Goal: Find specific page/section: Find specific page/section

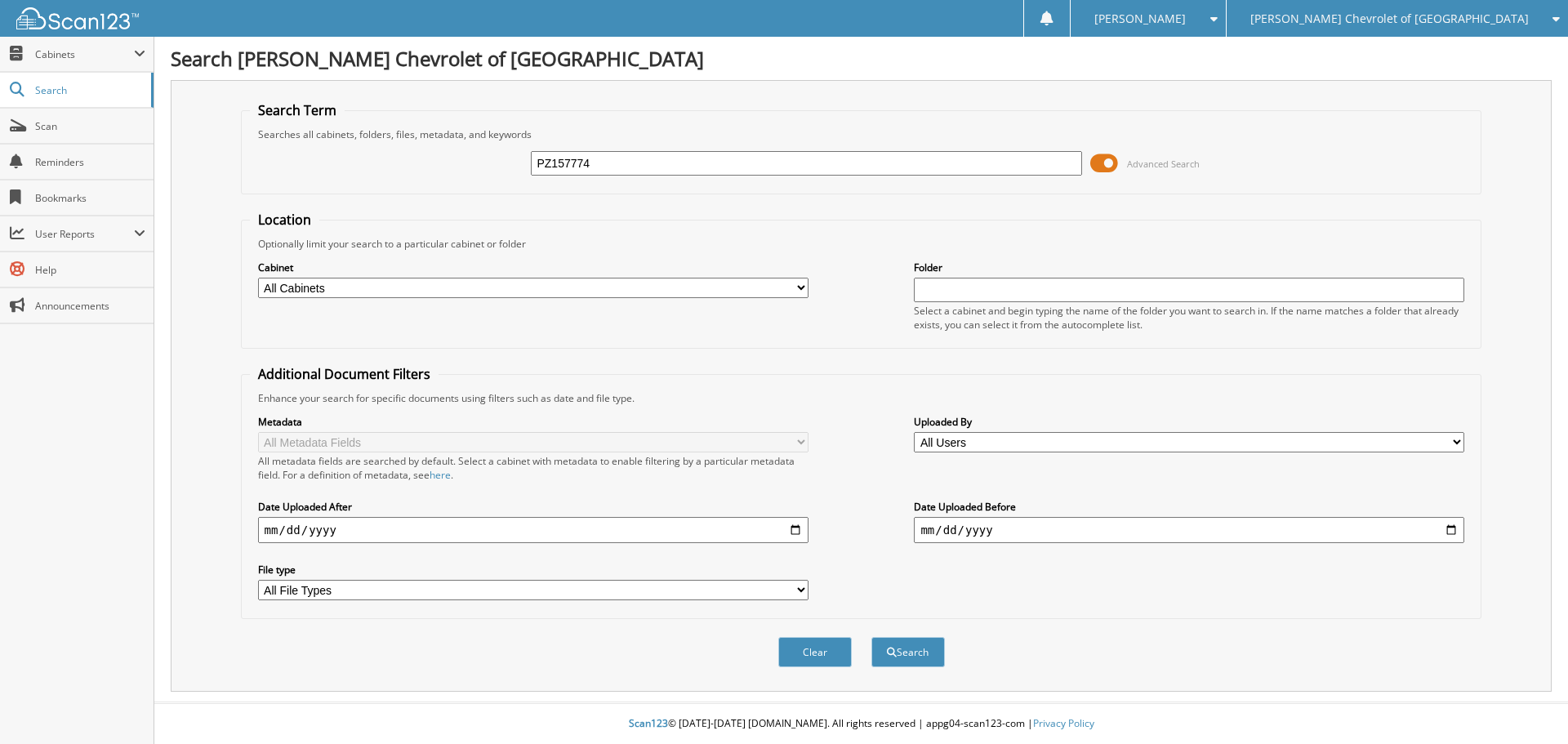
type input "PZ157774"
click at [871, 637] on button "Search" at bounding box center [908, 652] width 73 height 30
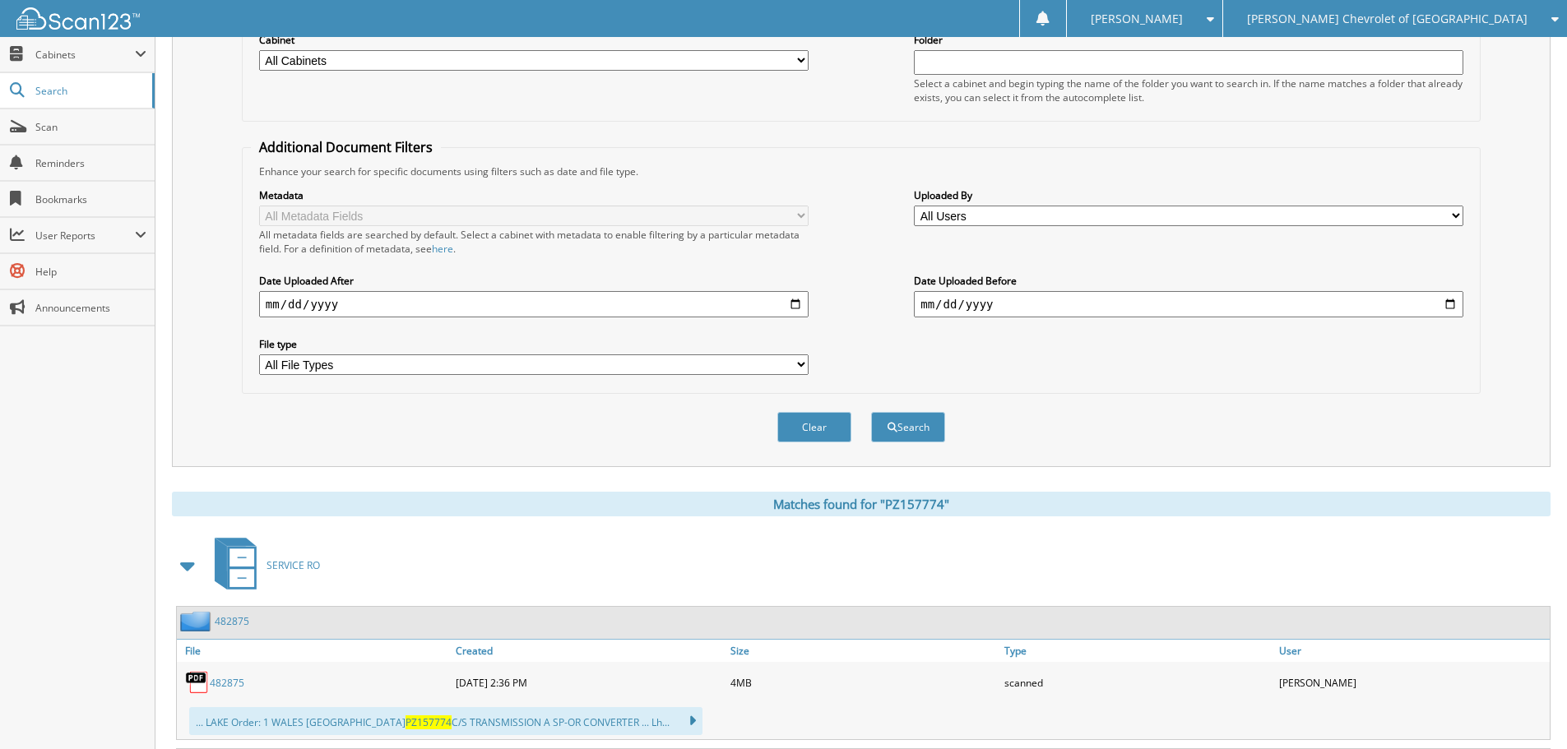
scroll to position [411, 0]
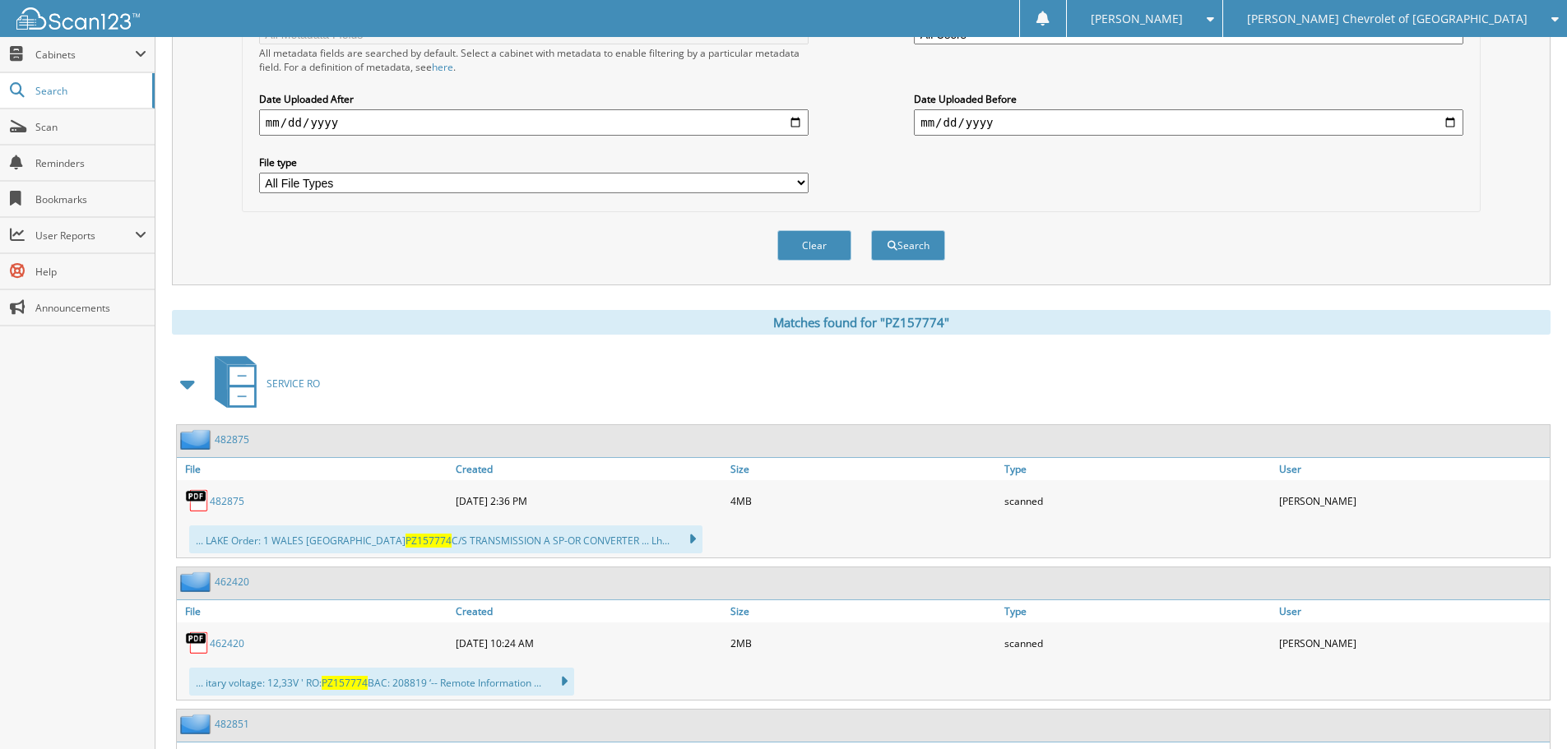
click at [214, 502] on link "482875" at bounding box center [227, 501] width 35 height 14
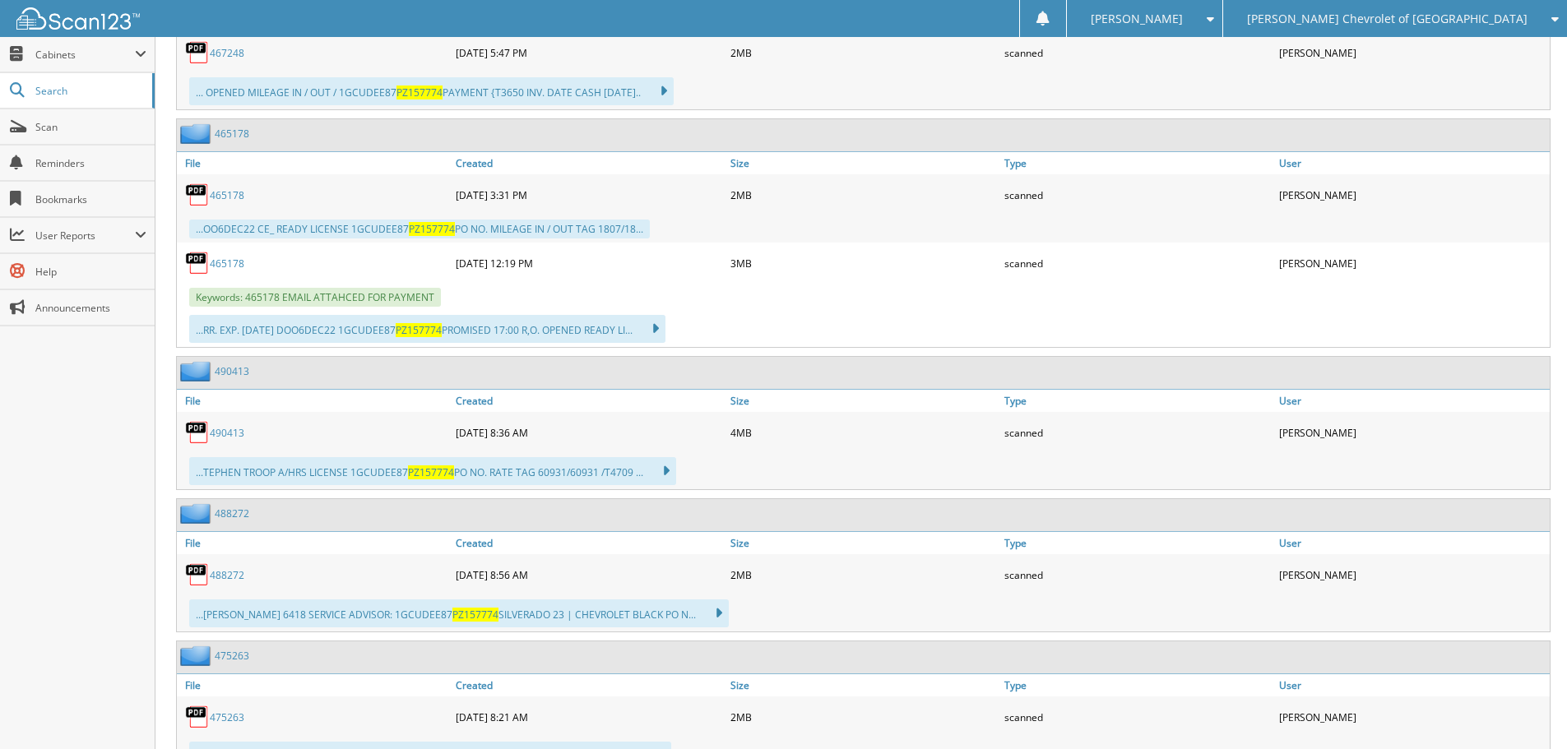
scroll to position [1562, 0]
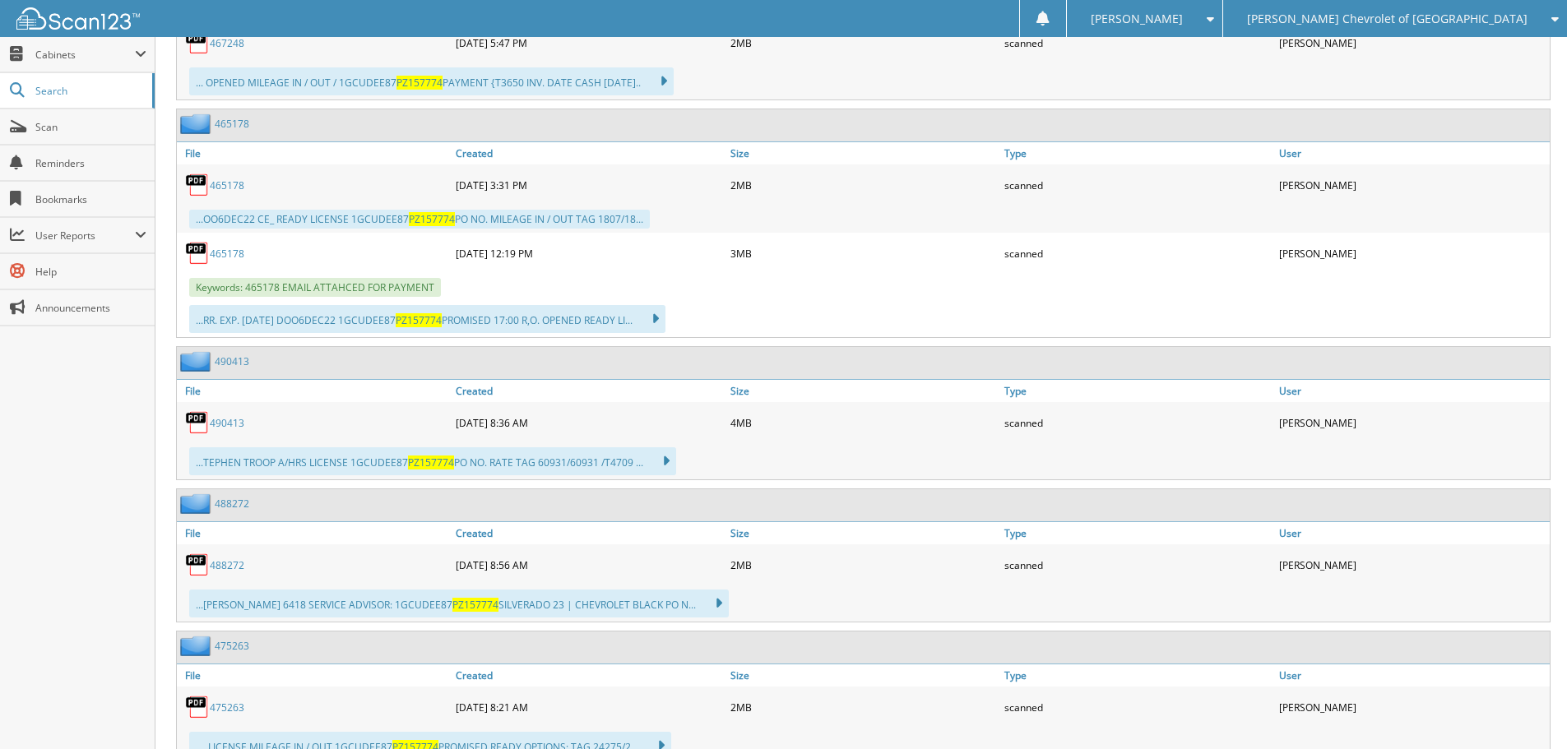
click at [218, 566] on link "488272" at bounding box center [227, 565] width 35 height 14
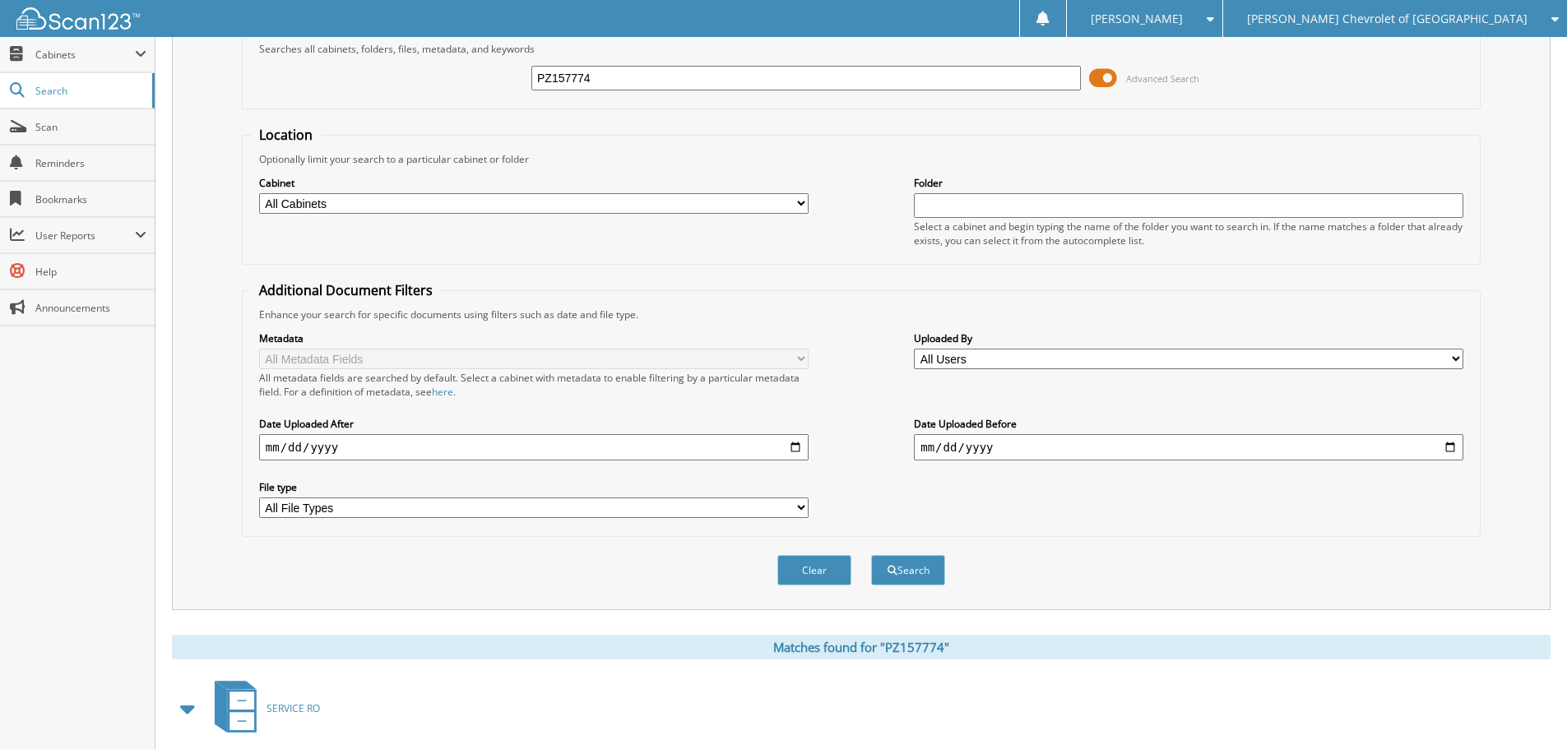
scroll to position [0, 0]
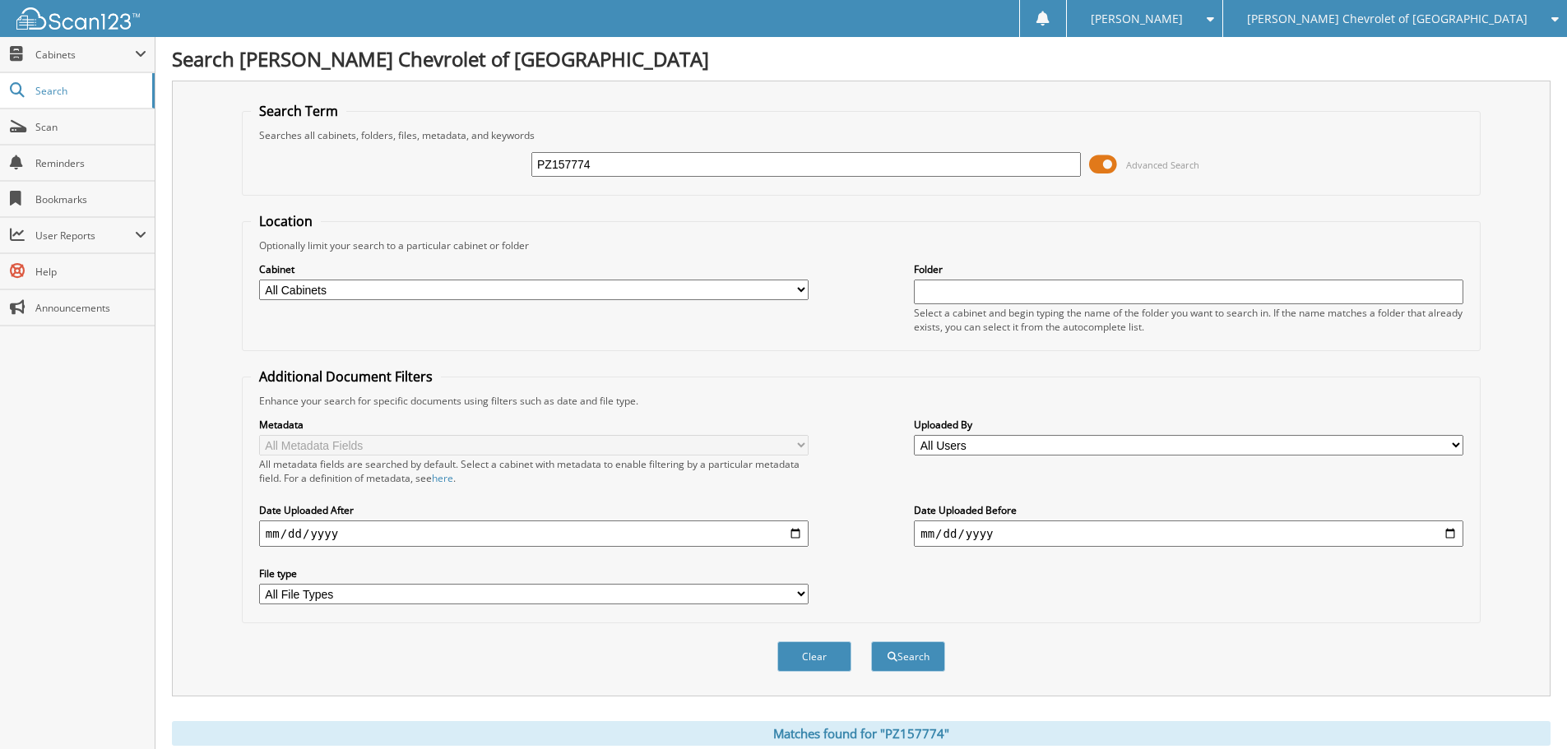
drag, startPoint x: 572, startPoint y: 168, endPoint x: 238, endPoint y: 138, distance: 335.2
click at [238, 138] on div "Search Term Searches all cabinets, folders, files, metadata, and keywords PZ157…" at bounding box center [861, 389] width 1378 height 616
type input "488839"
click at [871, 641] on button "Search" at bounding box center [908, 656] width 74 height 30
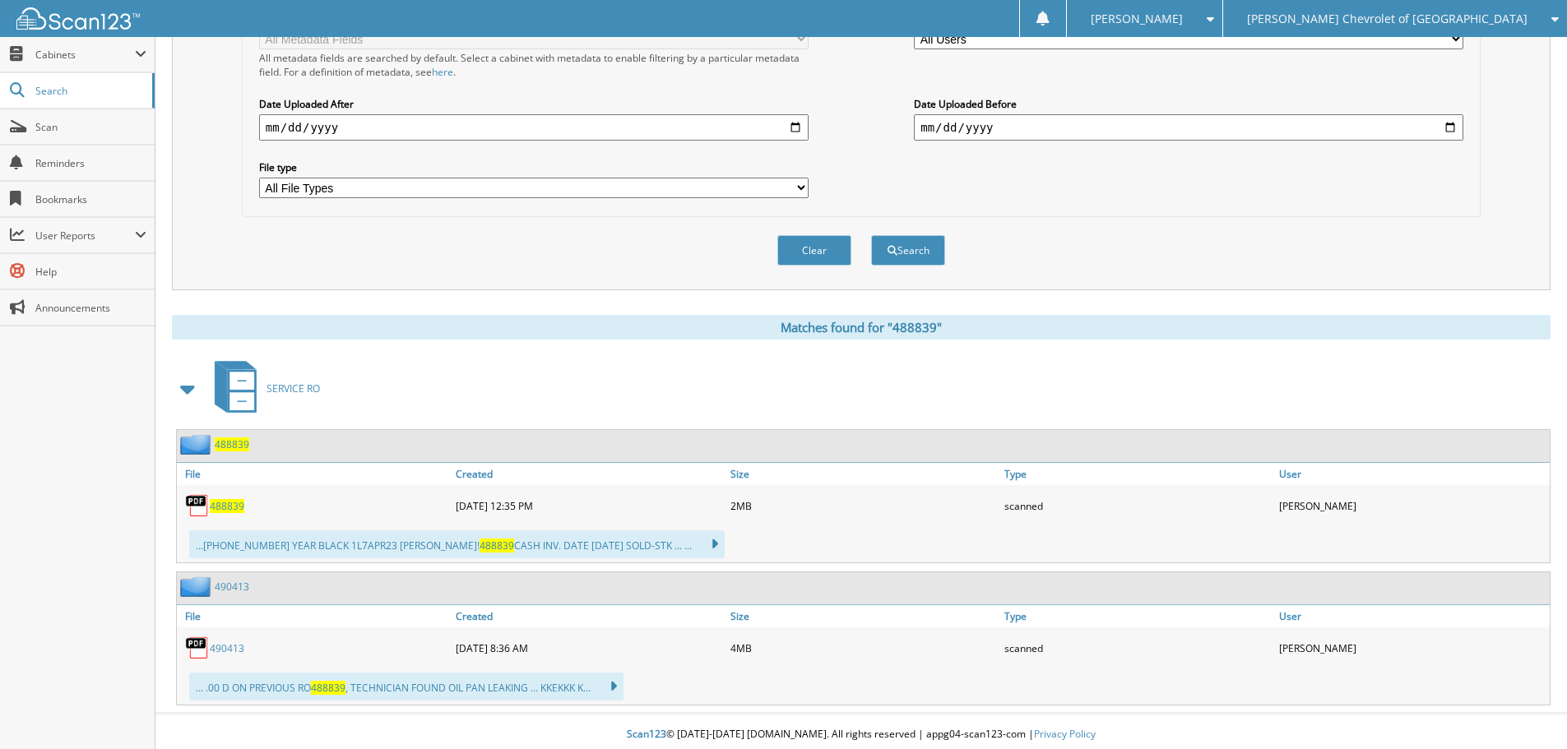
scroll to position [411, 0]
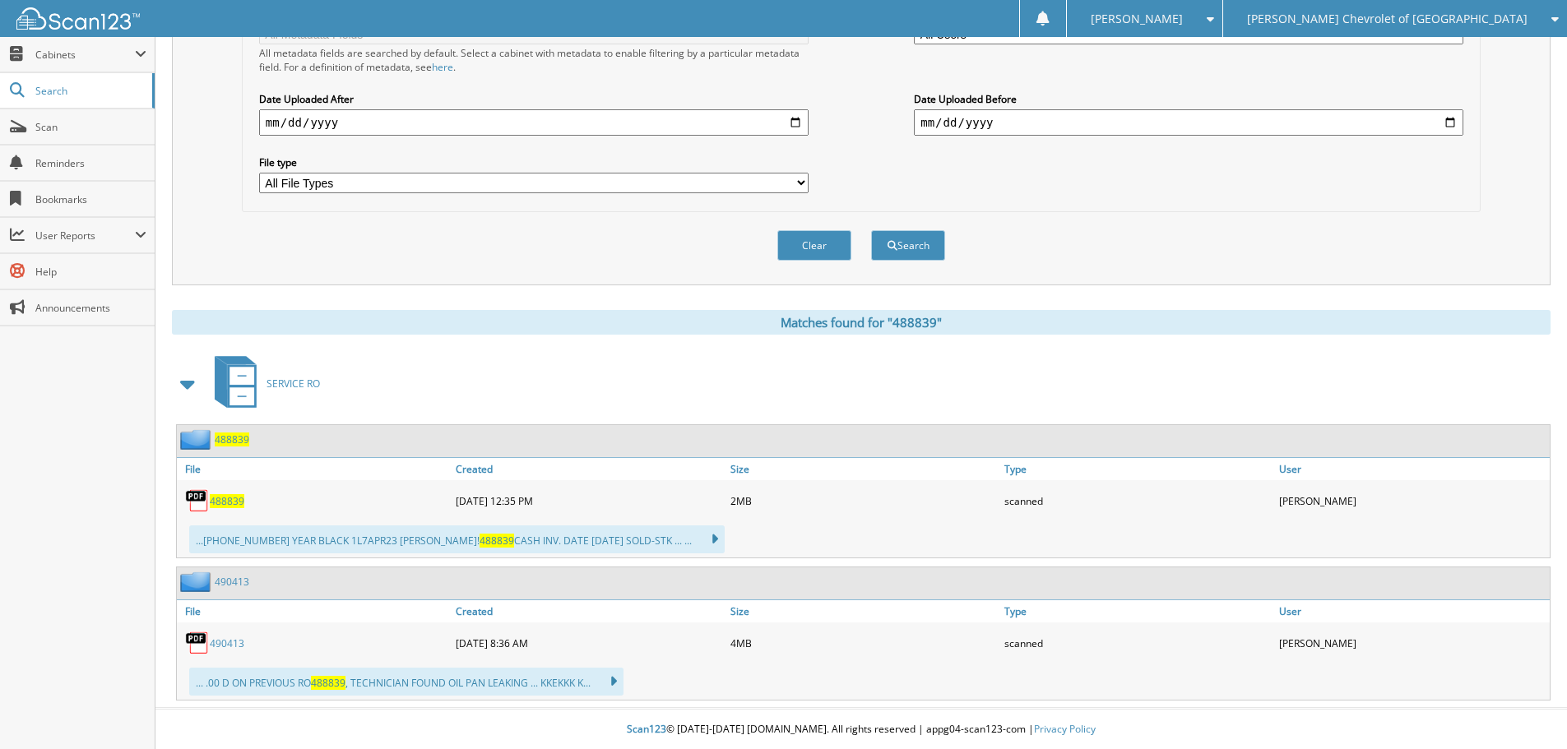
click at [220, 495] on span "488839" at bounding box center [227, 501] width 35 height 14
click at [232, 493] on div "488839" at bounding box center [314, 500] width 275 height 33
click at [225, 498] on span "488839" at bounding box center [227, 501] width 35 height 14
click at [222, 503] on span "488839" at bounding box center [227, 501] width 35 height 14
click at [217, 501] on span "488839" at bounding box center [227, 501] width 35 height 14
